Goal: Task Accomplishment & Management: Manage account settings

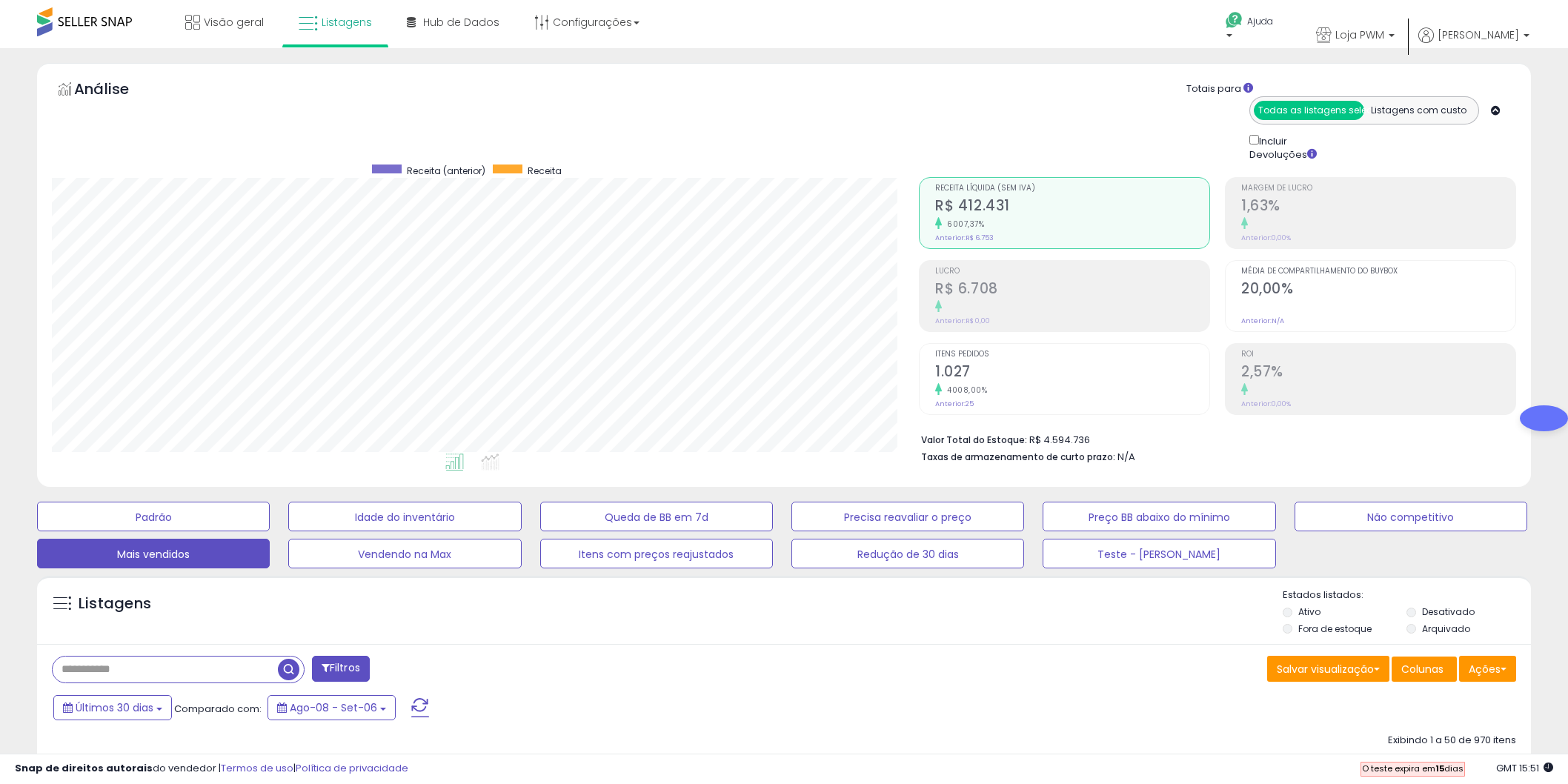
select select "**"
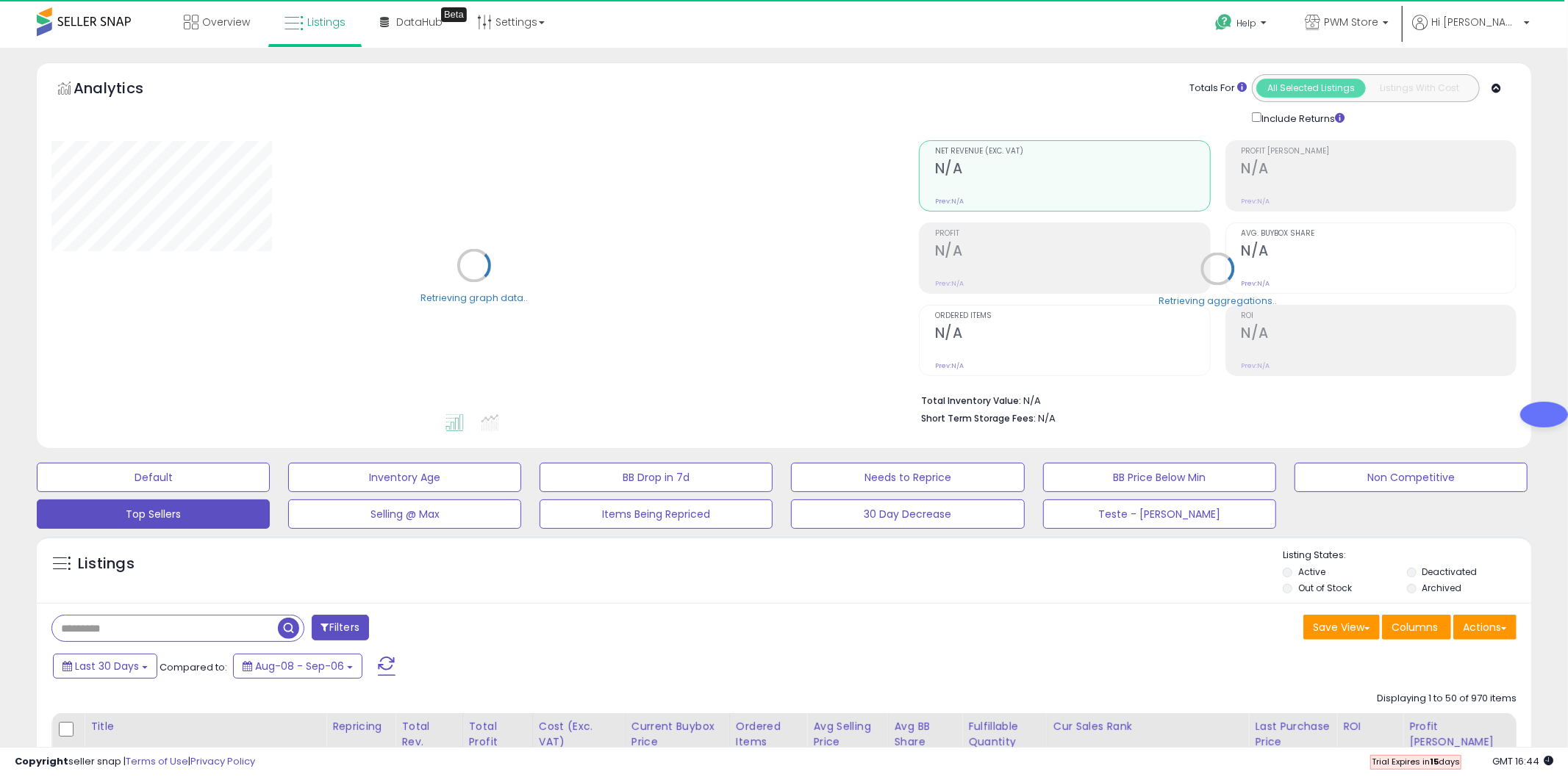
select select "**"
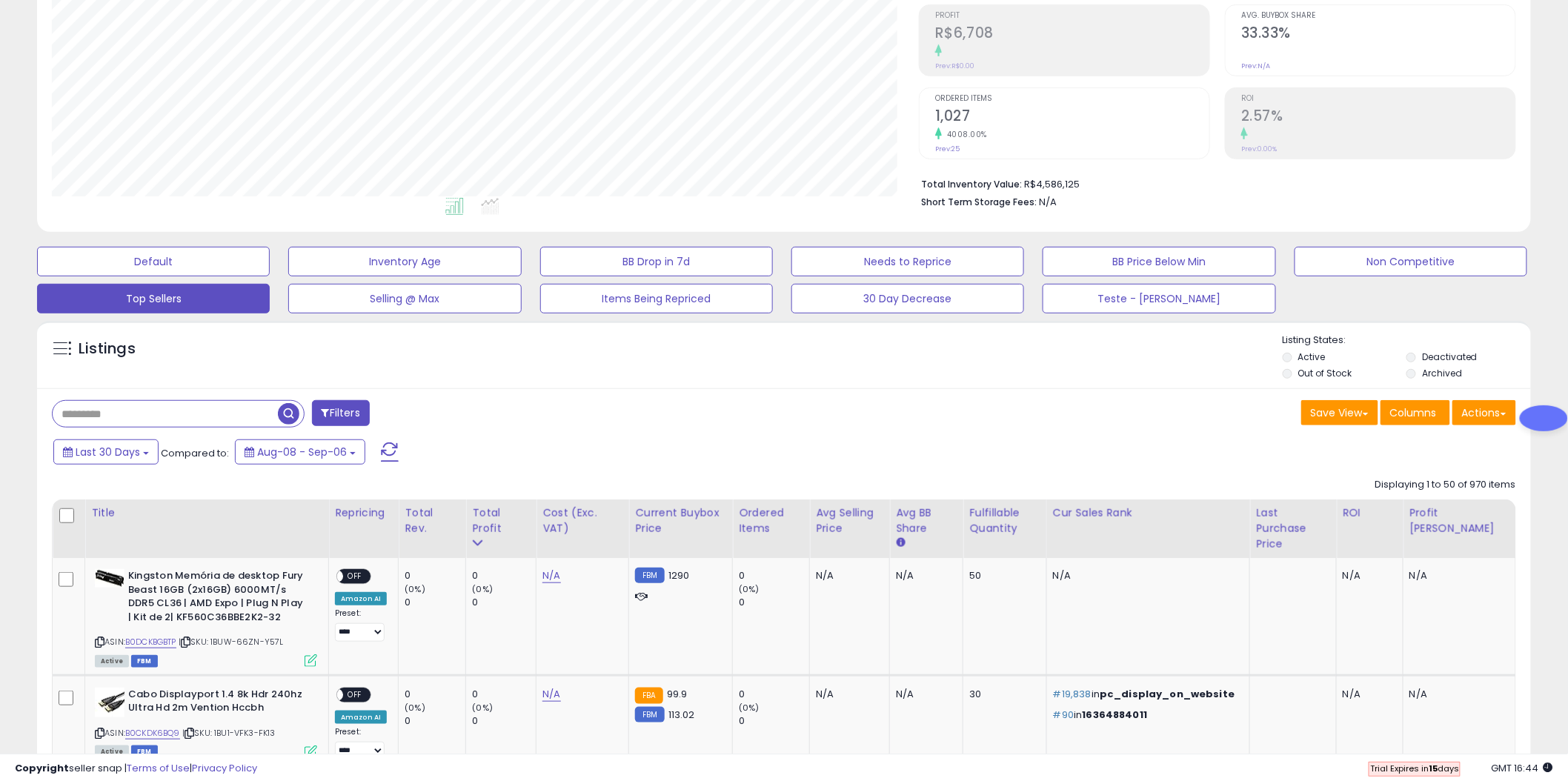
scroll to position [247, 0]
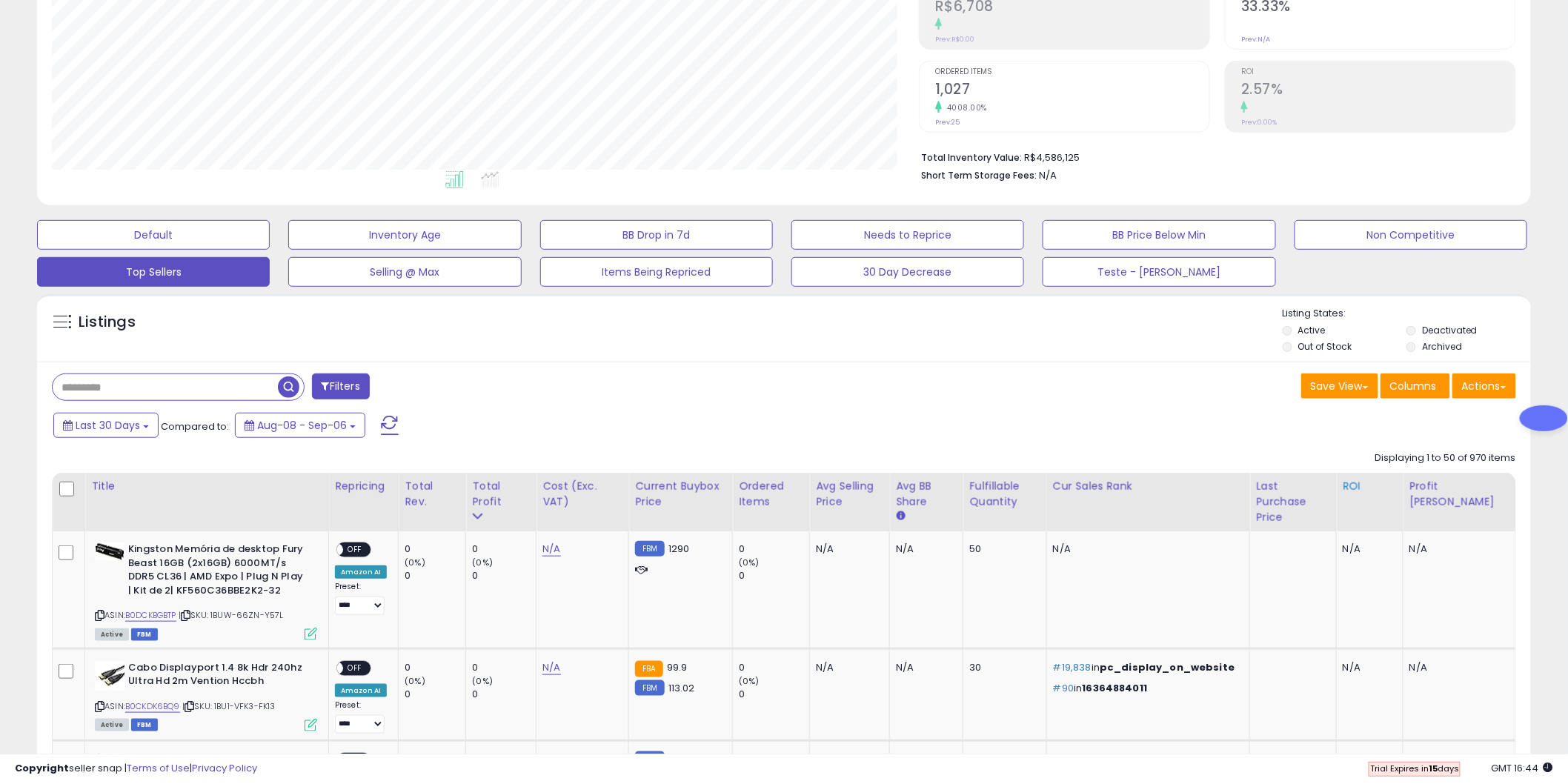
click at [1396, 493] on div "ROI" at bounding box center [1369, 486] width 54 height 16
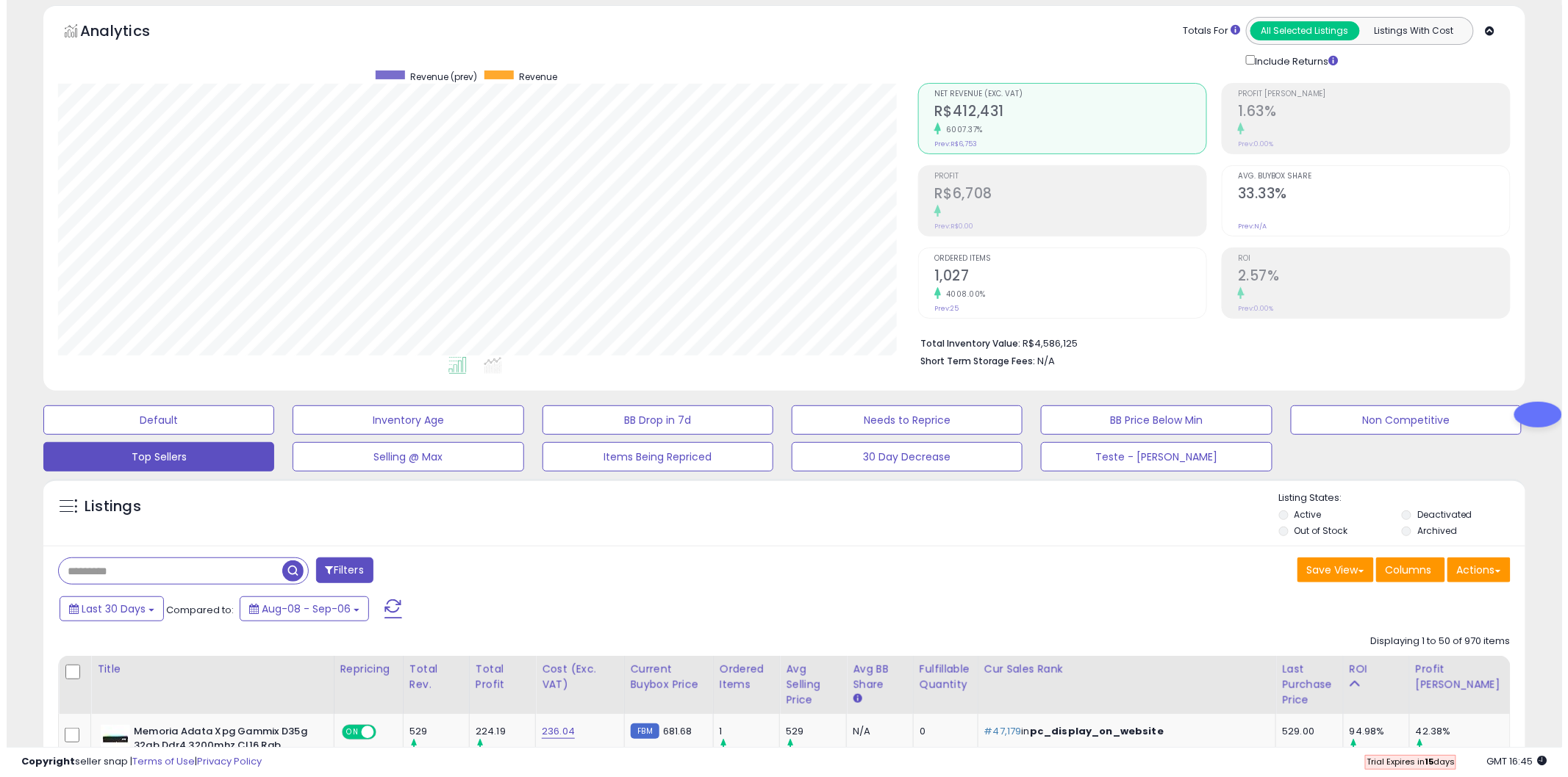
scroll to position [0, 0]
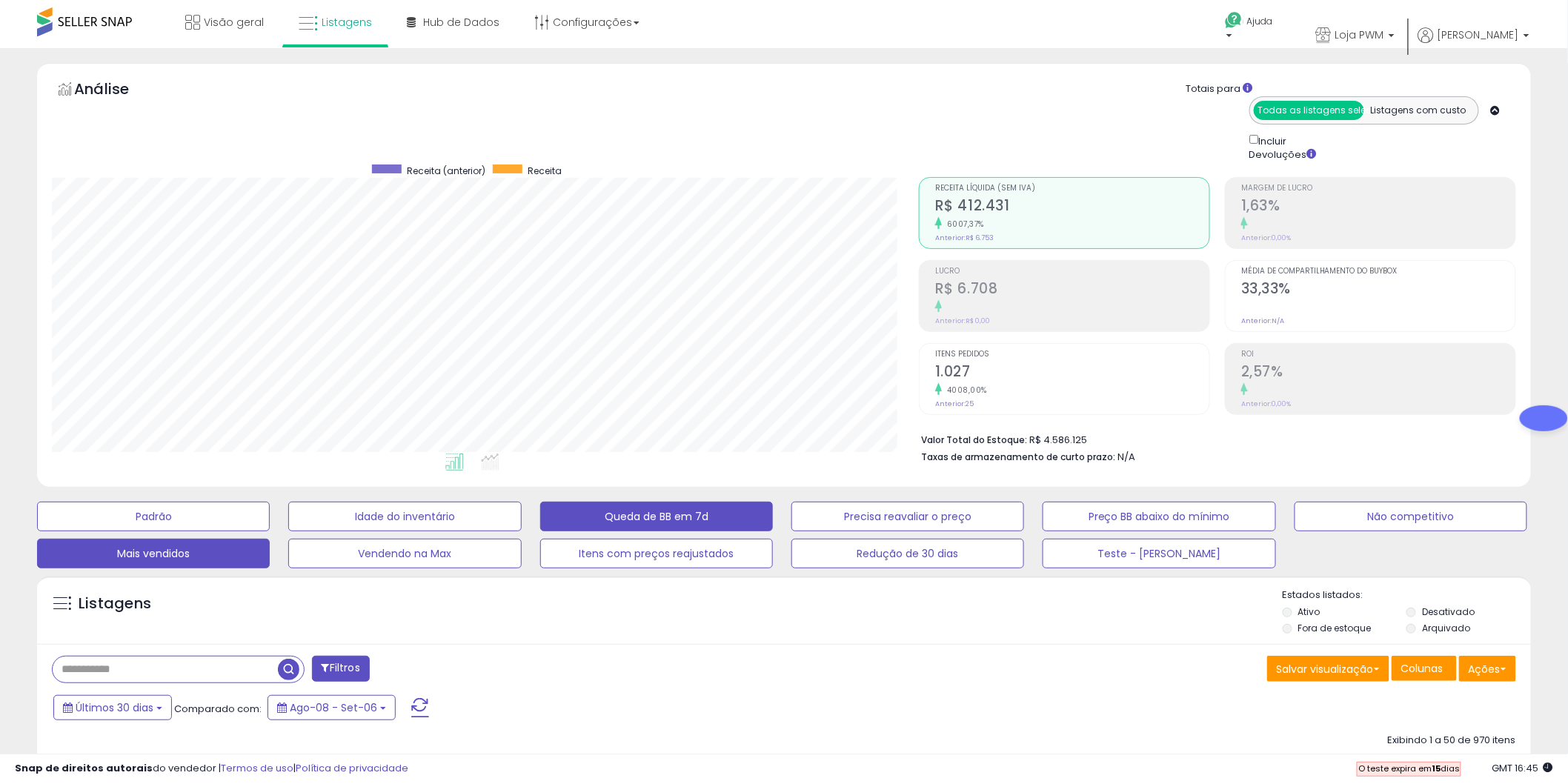
click at [692, 519] on font "Queda de BB em 7d" at bounding box center [656, 517] width 104 height 15
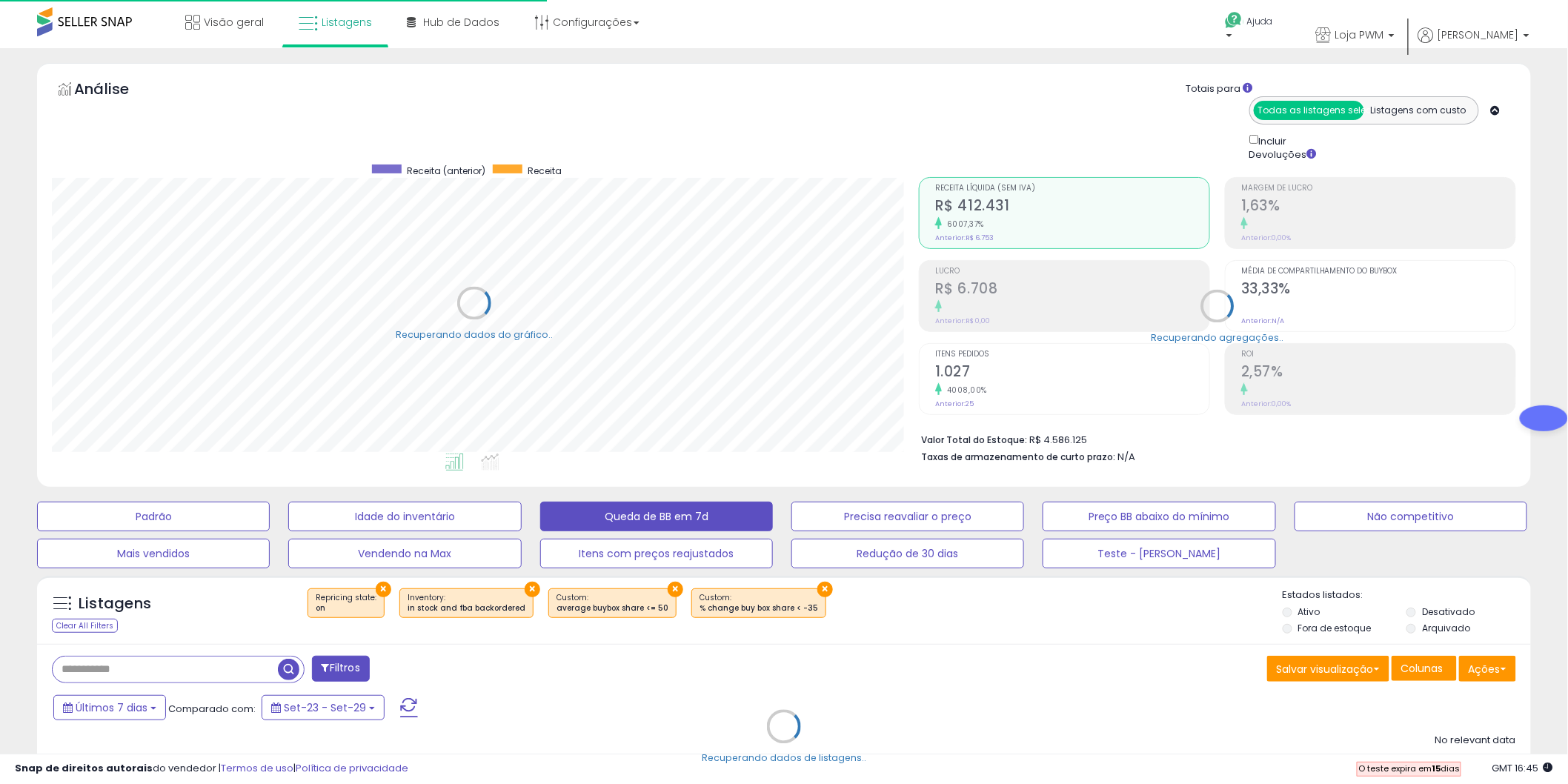
scroll to position [741166, 740143]
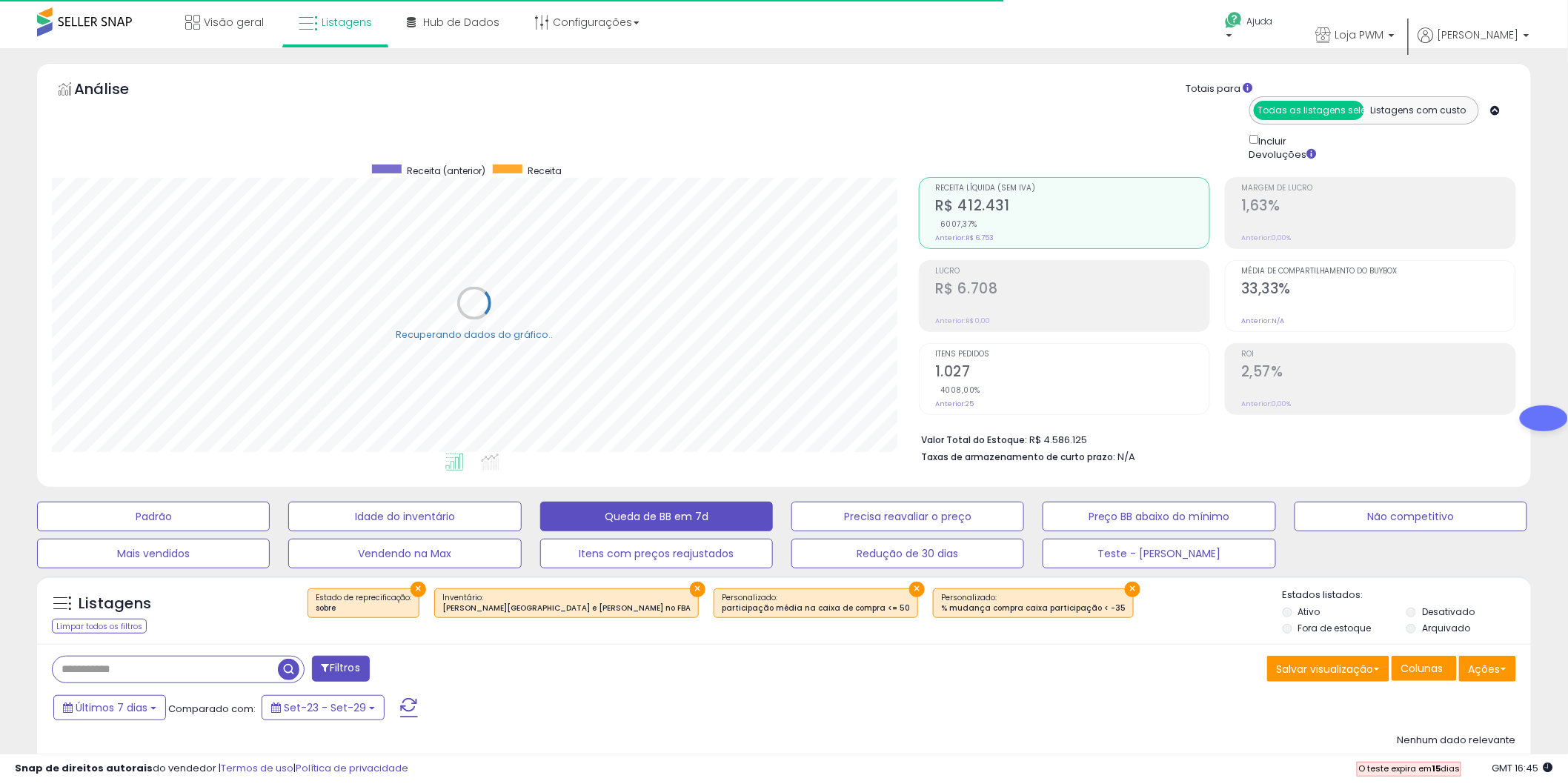
click at [411, 591] on div "× Estado de reprecificação : sobre" at bounding box center [364, 604] width 112 height 30
click at [416, 589] on font "×" at bounding box center [418, 589] width 8 height 17
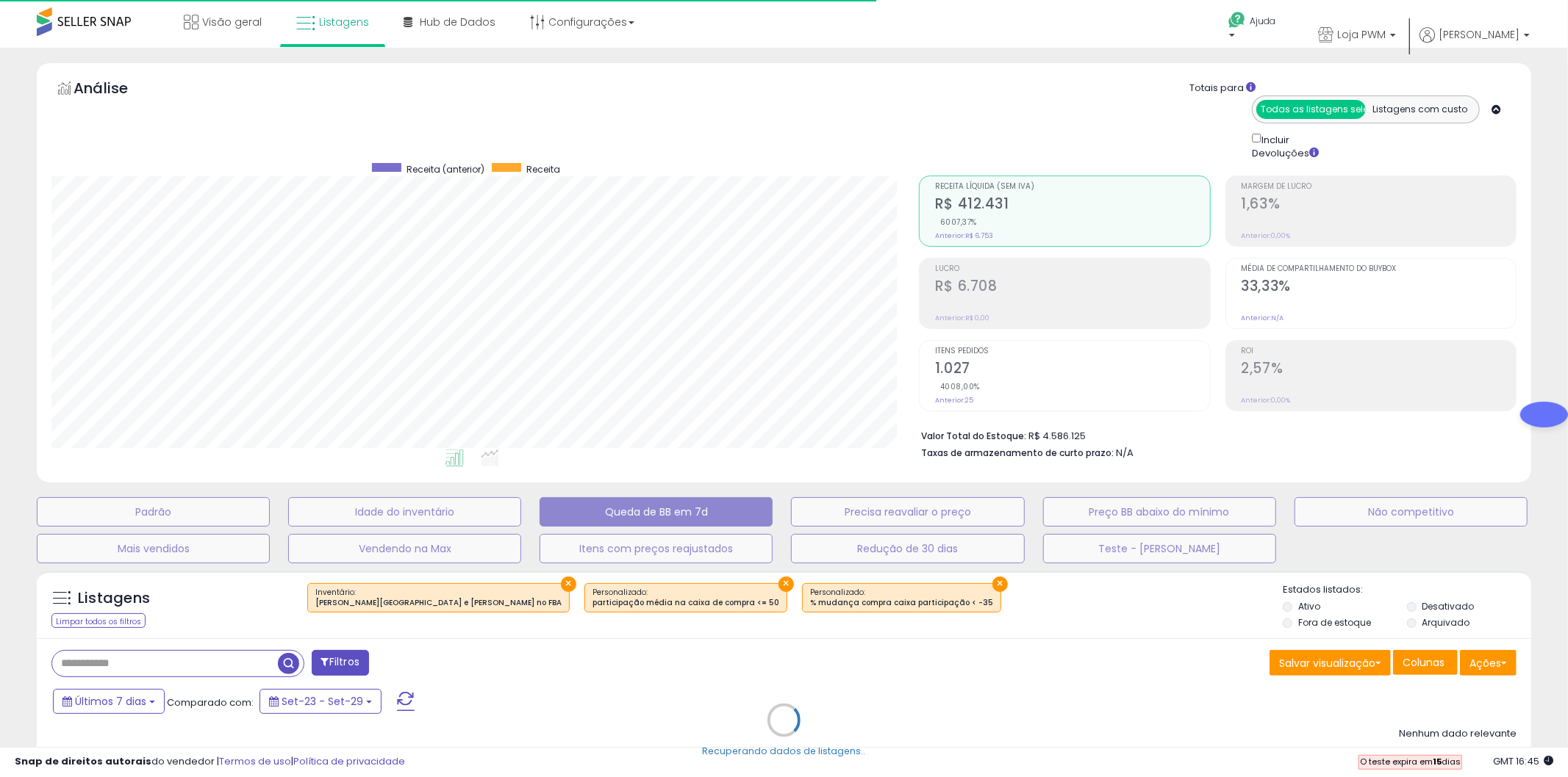
click at [436, 583] on div "Recuperando dados de listagens.." at bounding box center [784, 732] width 1516 height 336
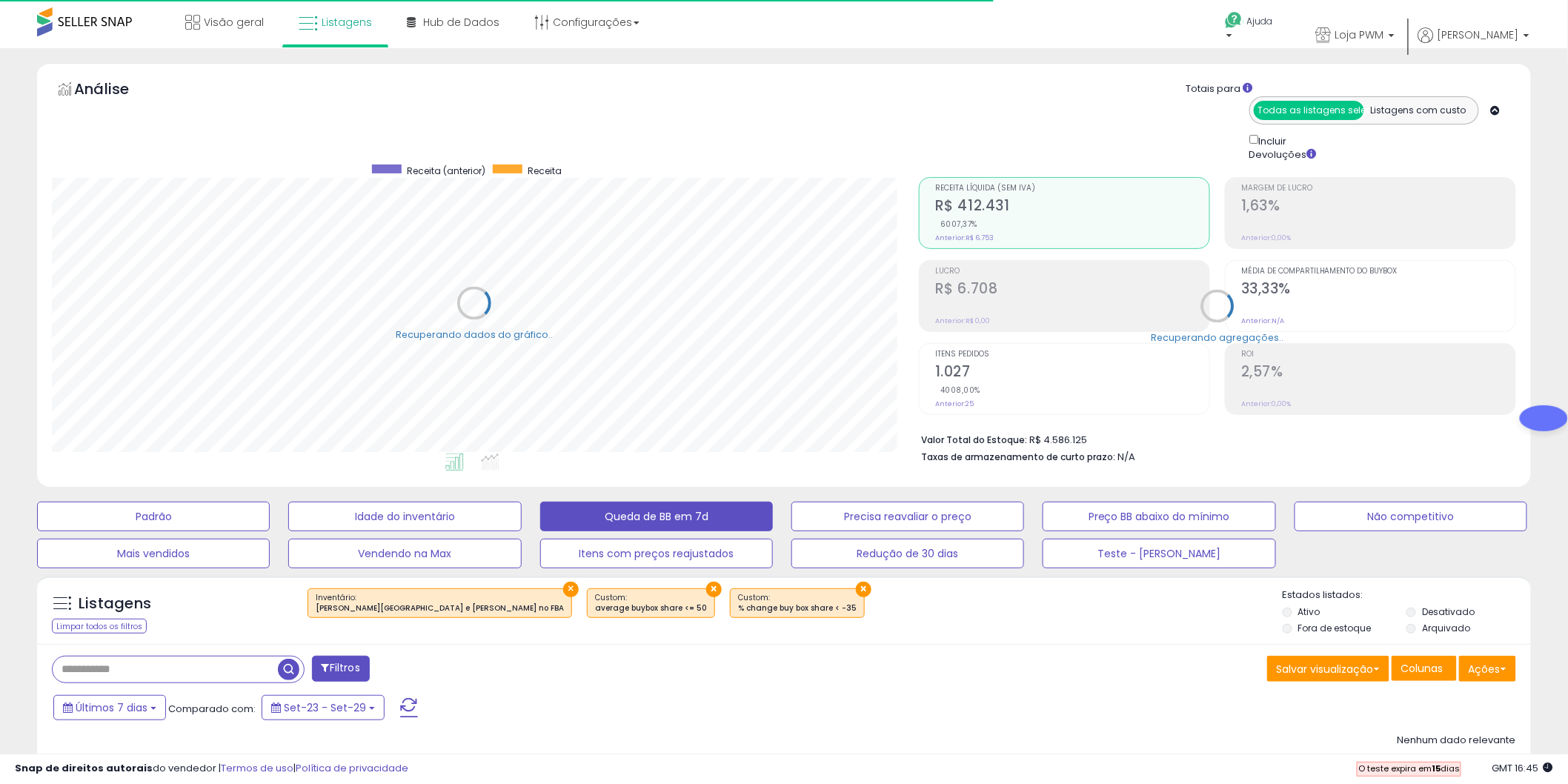
scroll to position [304, 867]
click at [563, 588] on button "×" at bounding box center [570, 590] width 15 height 16
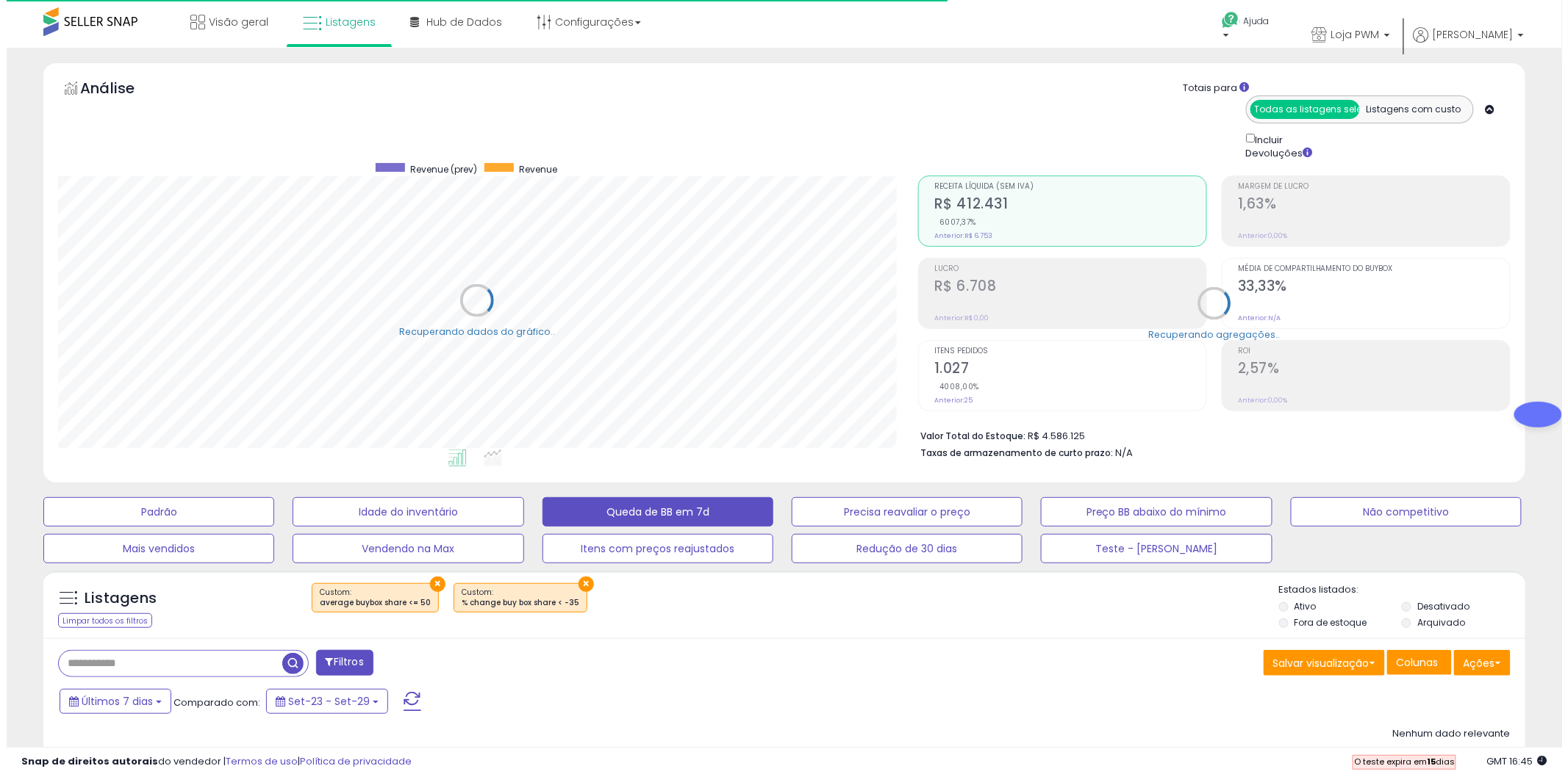
scroll to position [734548, 734248]
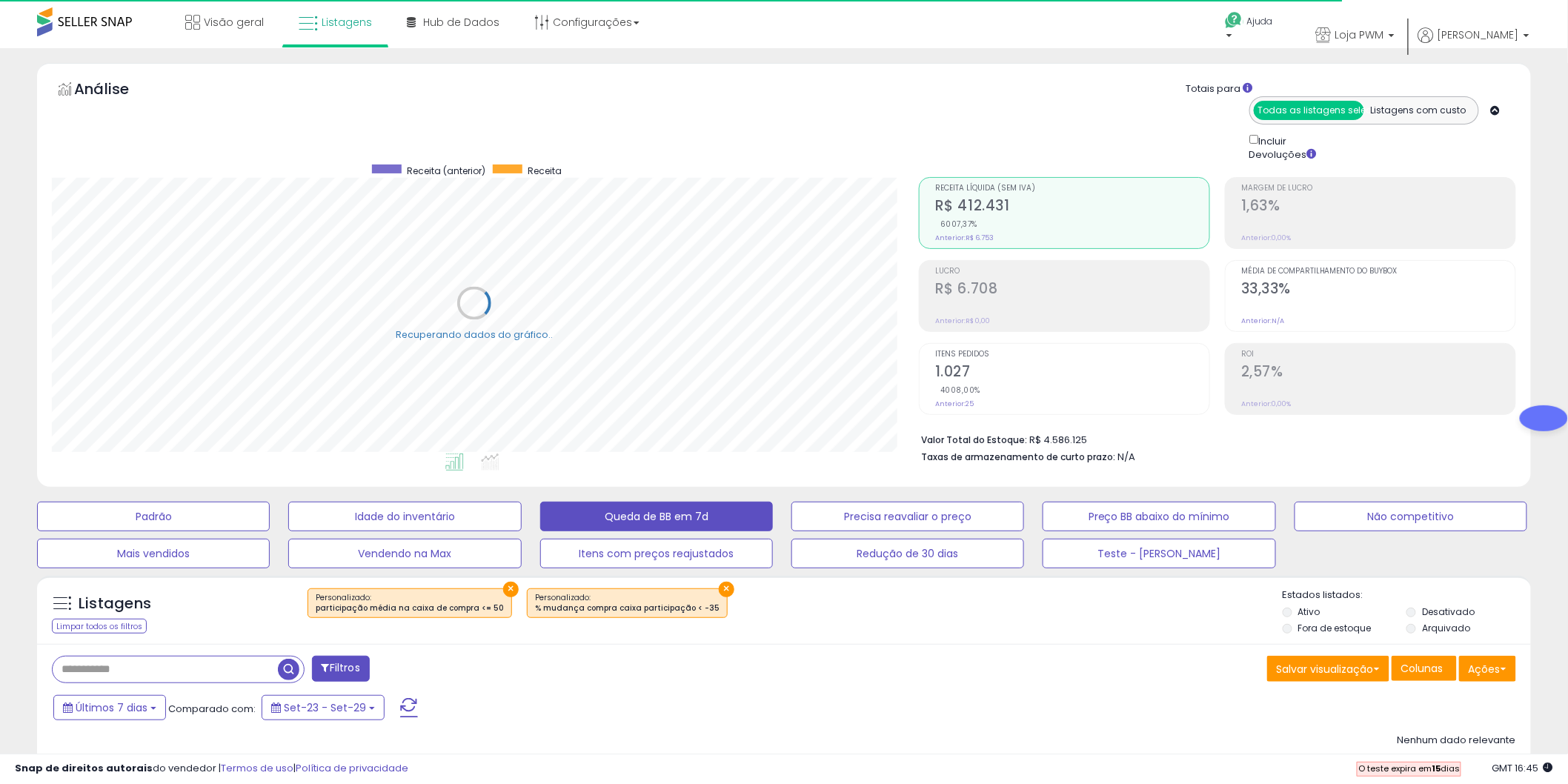
click at [507, 590] on font "×" at bounding box center [511, 589] width 8 height 17
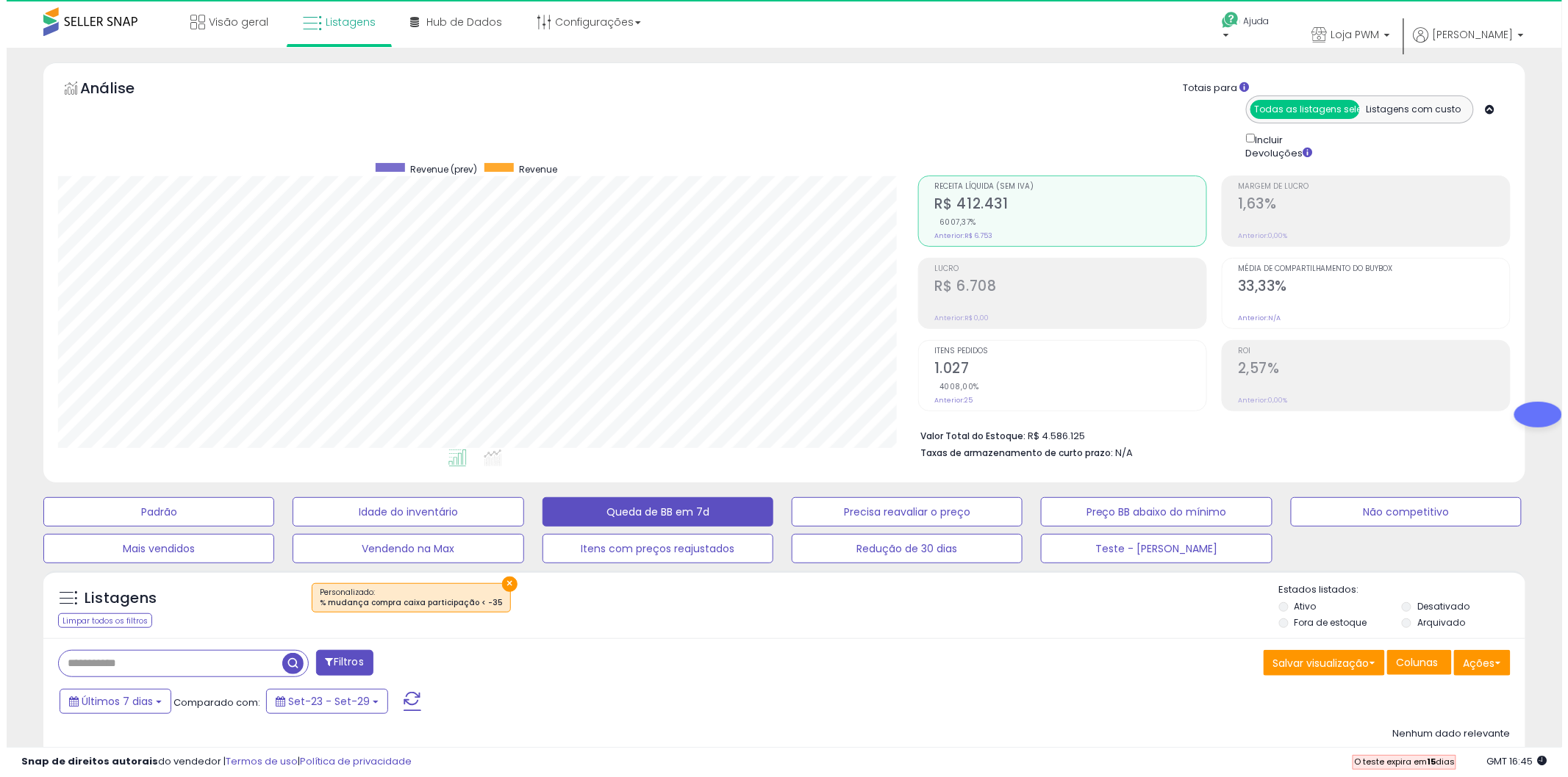
scroll to position [302, 860]
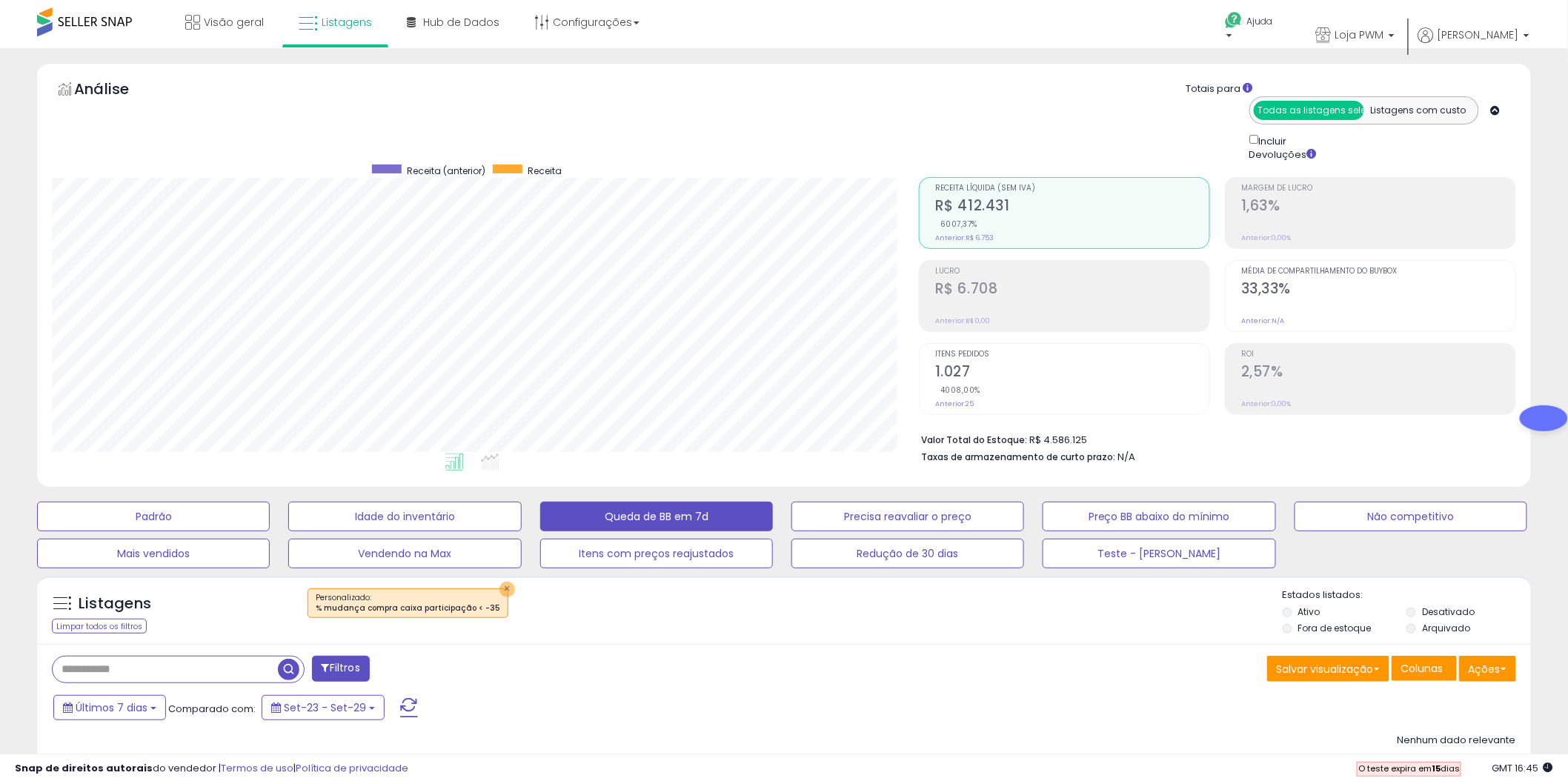
click at [500, 590] on button "×" at bounding box center [507, 590] width 15 height 16
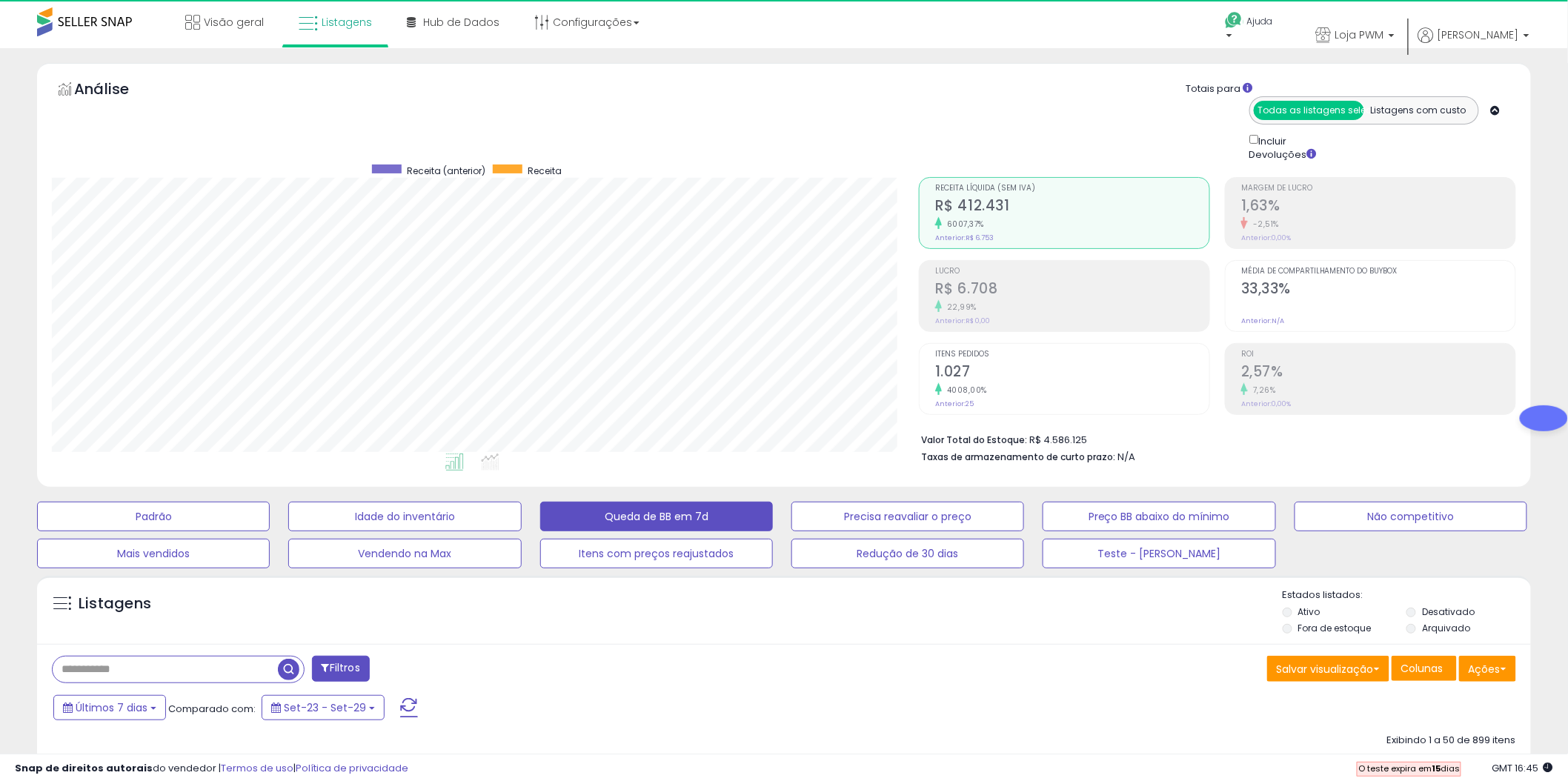
click at [1414, 100] on div "Todas as listagens selecionadas Listagens com custo" at bounding box center [1364, 110] width 230 height 28
click at [1400, 109] on font "Listagens com custo" at bounding box center [1418, 110] width 96 height 13
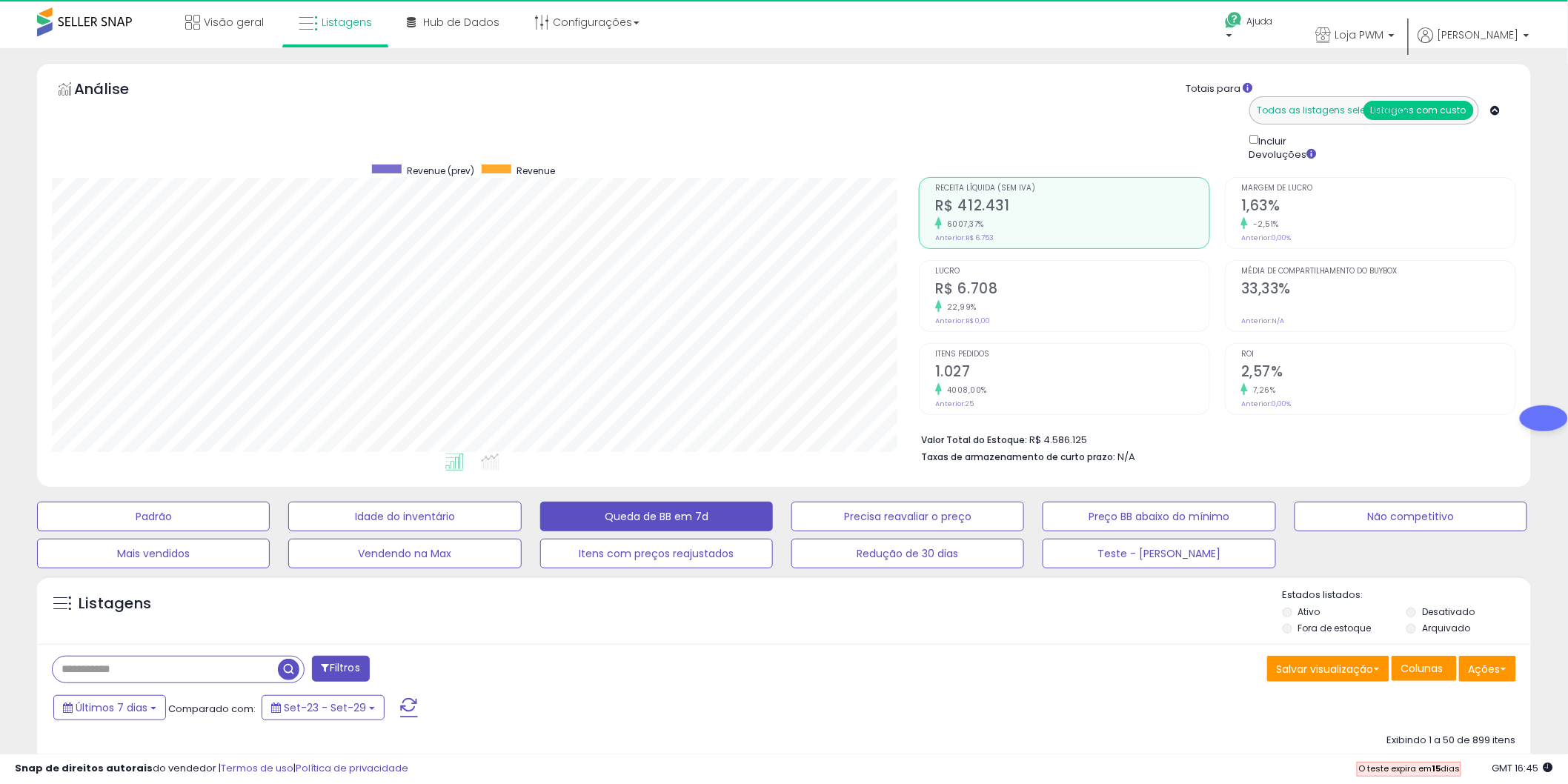
click at [1298, 110] on font "Todas as listagens selecionadas" at bounding box center [1334, 110] width 153 height 13
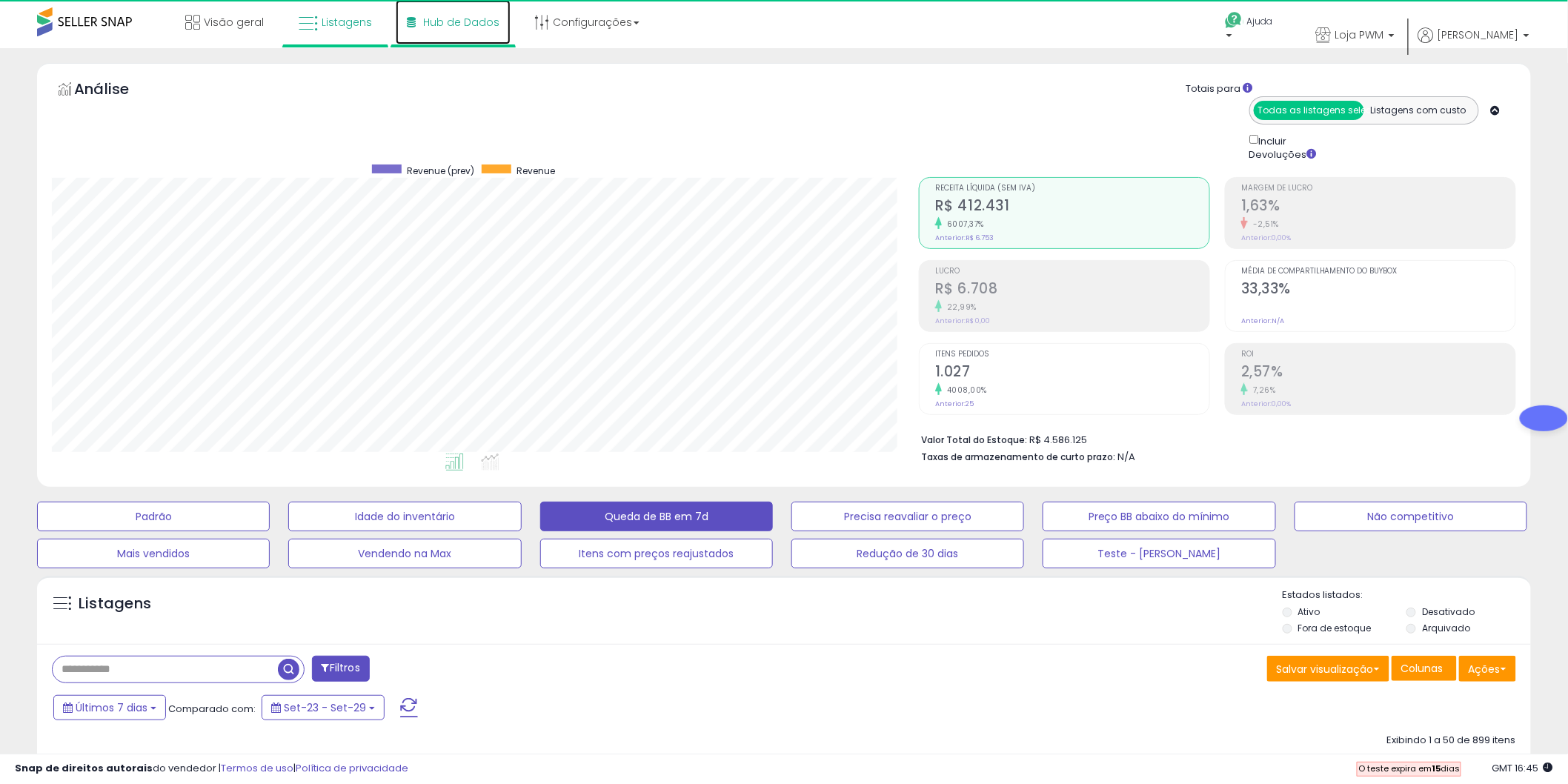
click at [464, 30] on link "Hub de Dados" at bounding box center [453, 22] width 115 height 45
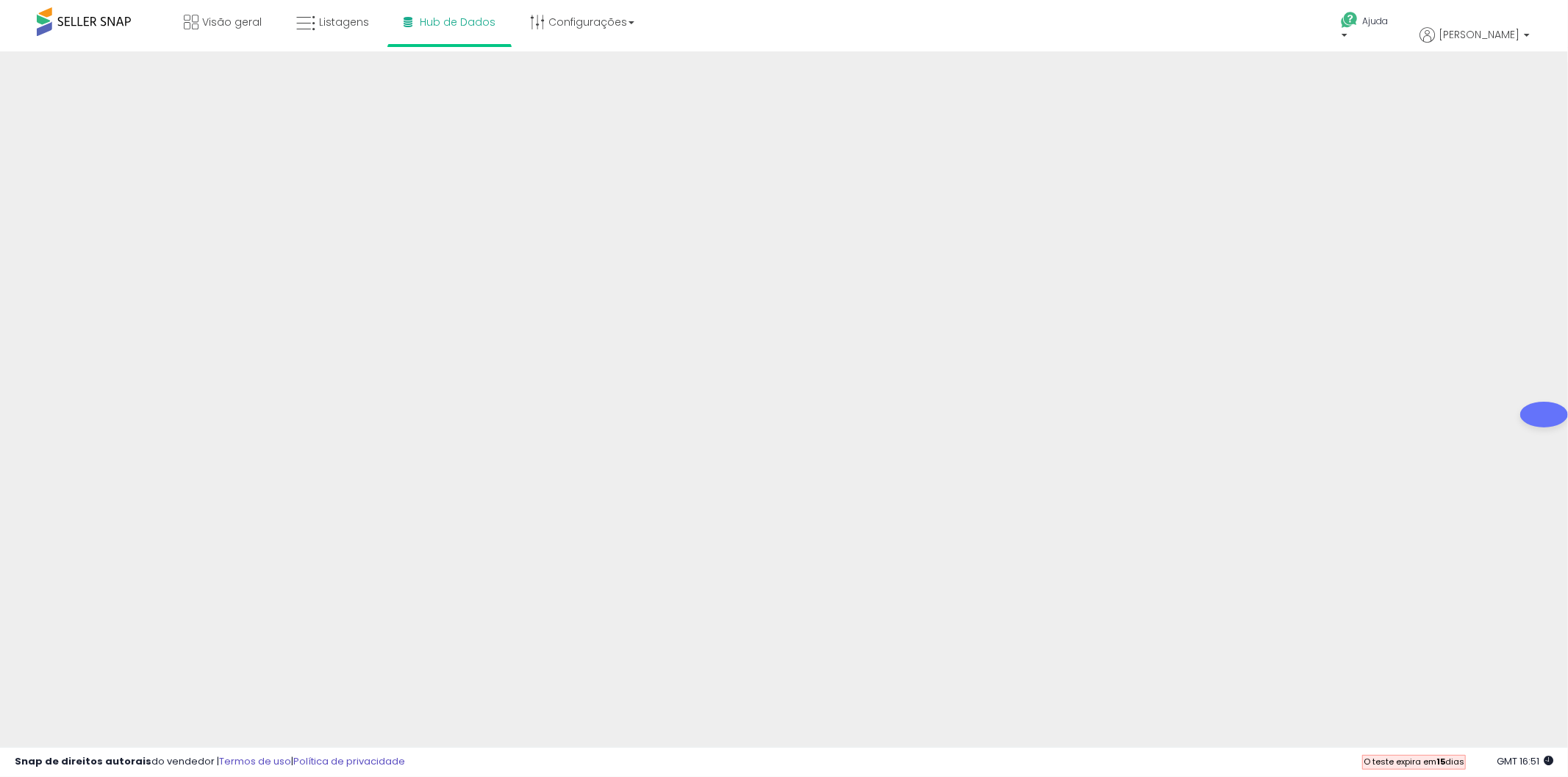
click at [1559, 49] on nav "Visão geral Listagens Hub de Dados" at bounding box center [784, 31] width 1590 height 62
